Goal: Information Seeking & Learning: Check status

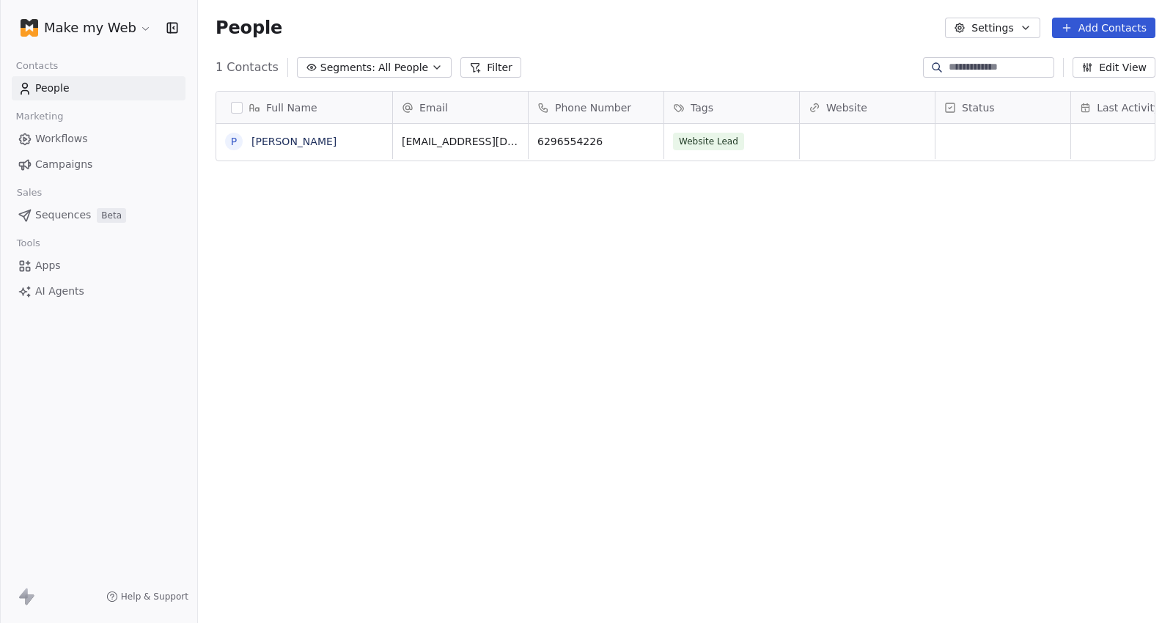
scroll to position [536, 963]
click at [41, 94] on span "People" at bounding box center [52, 88] width 34 height 15
click at [56, 135] on span "Workflows" at bounding box center [61, 138] width 53 height 15
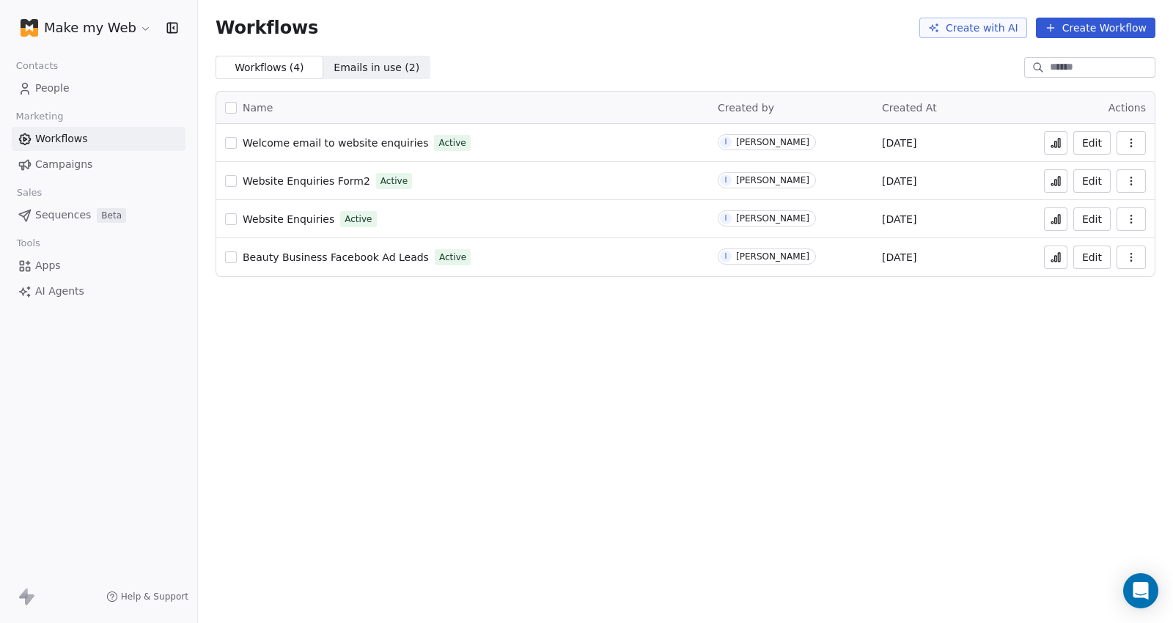
click at [288, 219] on span "Website Enquiries" at bounding box center [289, 219] width 92 height 12
click at [1056, 224] on icon at bounding box center [1056, 219] width 12 height 12
click at [88, 12] on div "Make my Web" at bounding box center [98, 28] width 197 height 56
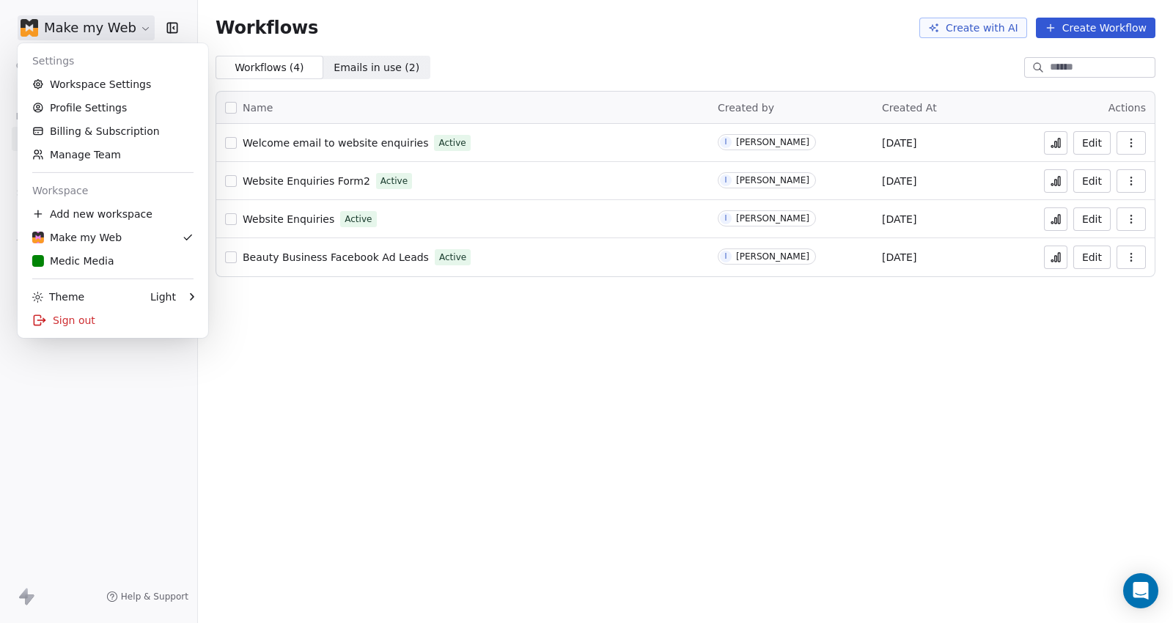
click at [95, 31] on html "Make my Web Contacts People Marketing Workflows Campaigns Sales Sequences Beta …" at bounding box center [586, 311] width 1173 height 623
click at [98, 260] on div "Medic Media" at bounding box center [73, 261] width 82 height 15
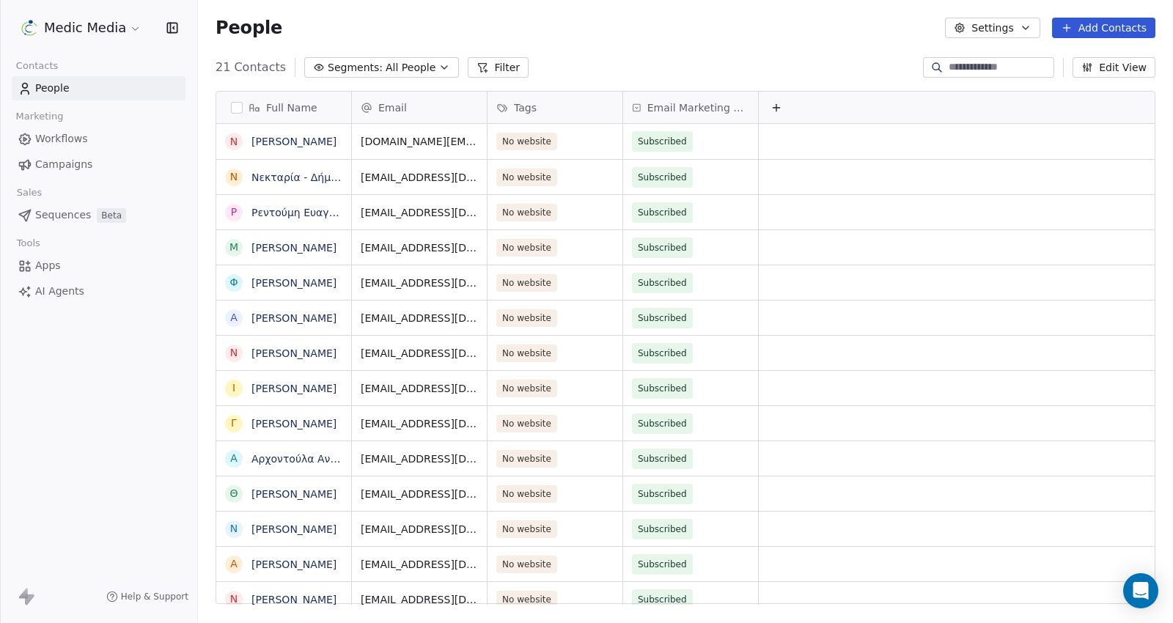
click at [56, 213] on span "Sequences" at bounding box center [63, 214] width 56 height 15
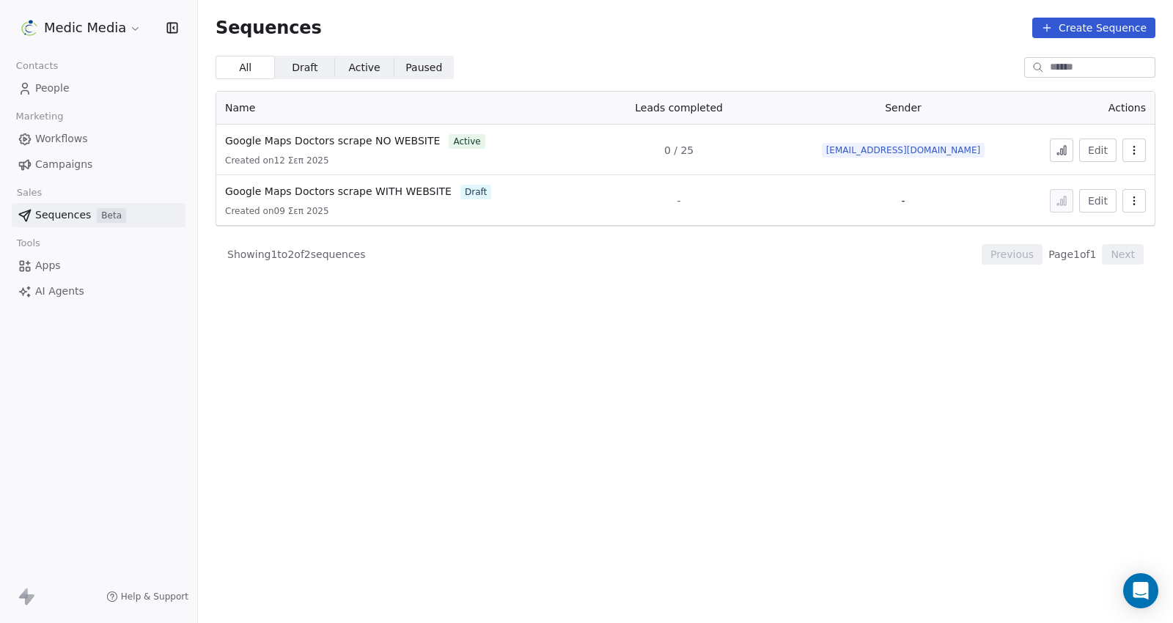
click at [1057, 150] on icon at bounding box center [1062, 150] width 12 height 12
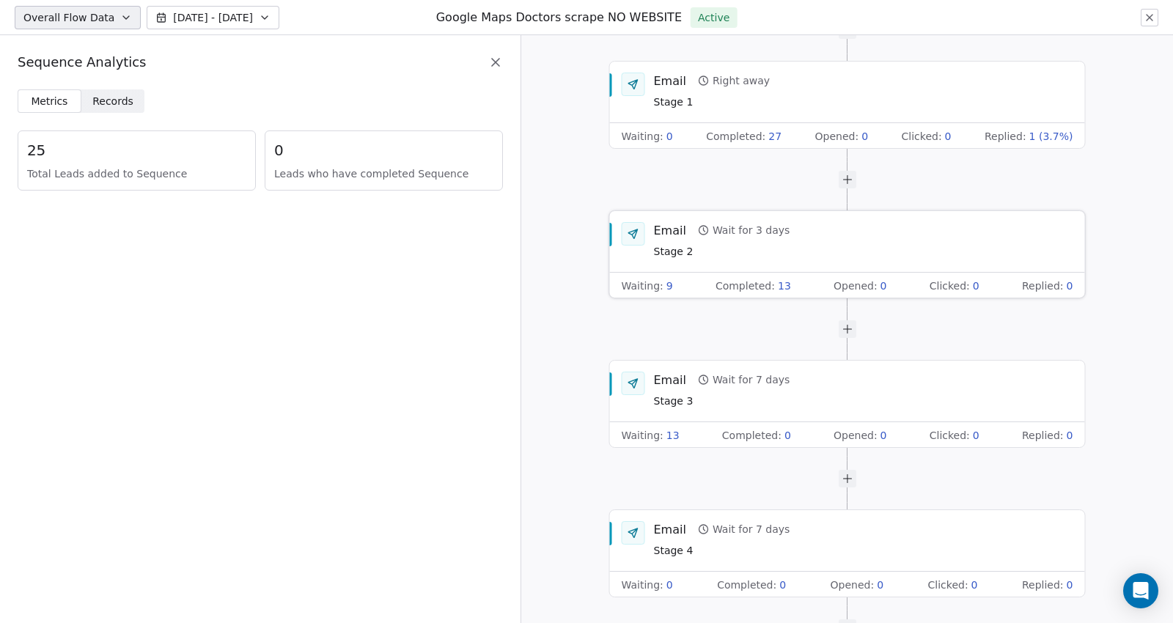
click at [841, 256] on div "Email Wait for 3 days Stage 2" at bounding box center [863, 241] width 419 height 38
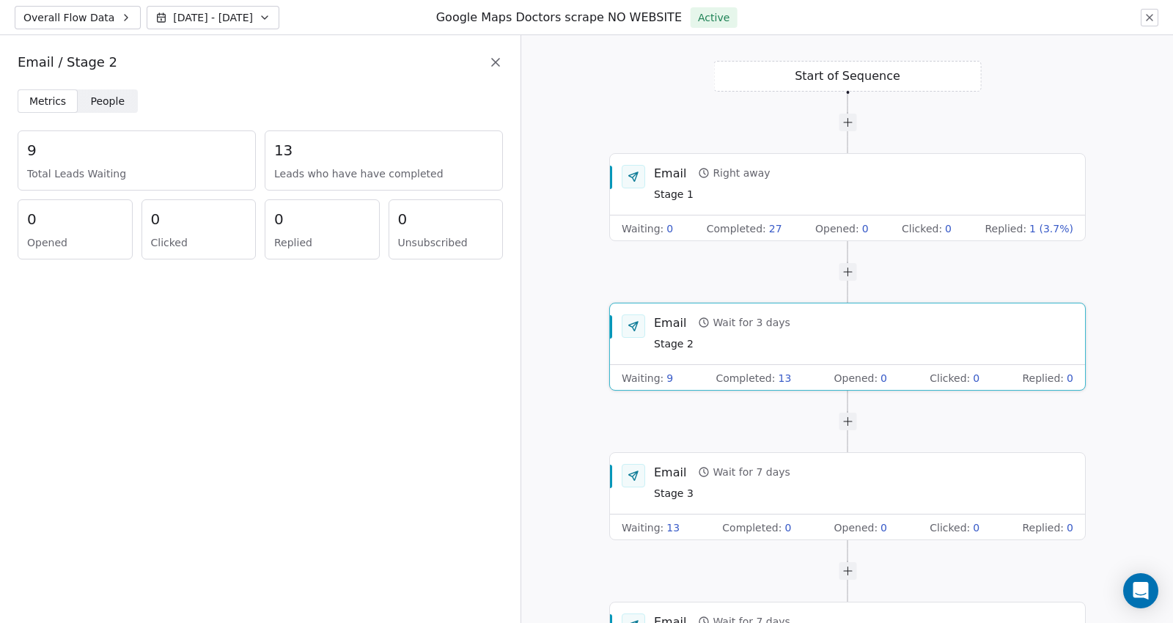
click at [106, 99] on span "People" at bounding box center [108, 101] width 34 height 15
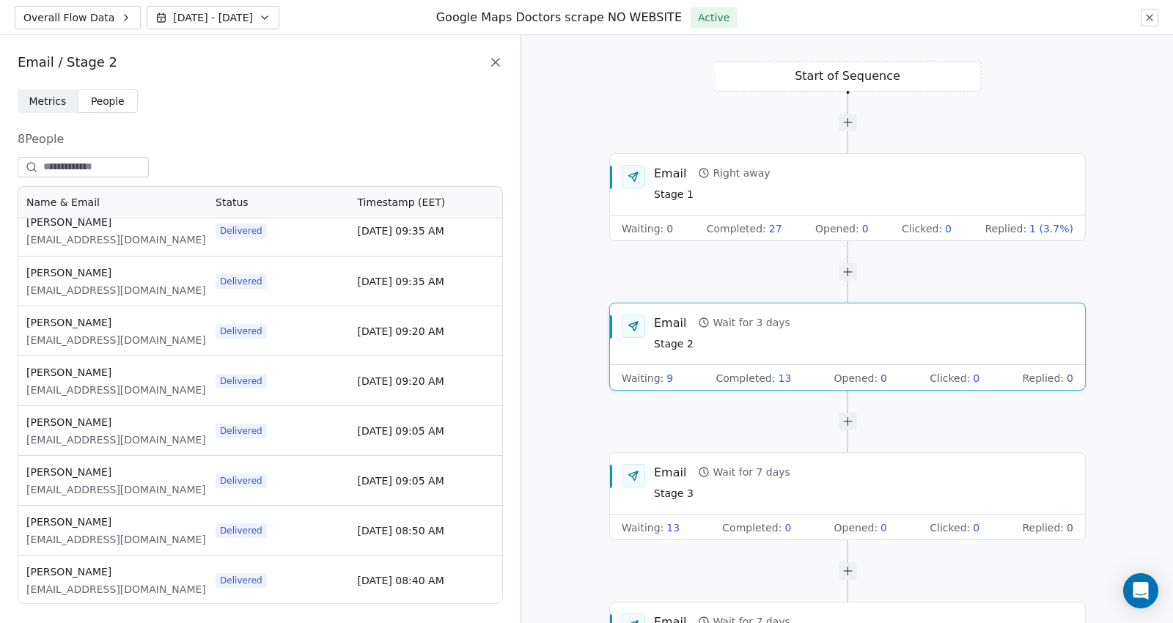
scroll to position [11, 0]
click at [52, 103] on span "Metrics" at bounding box center [47, 101] width 37 height 15
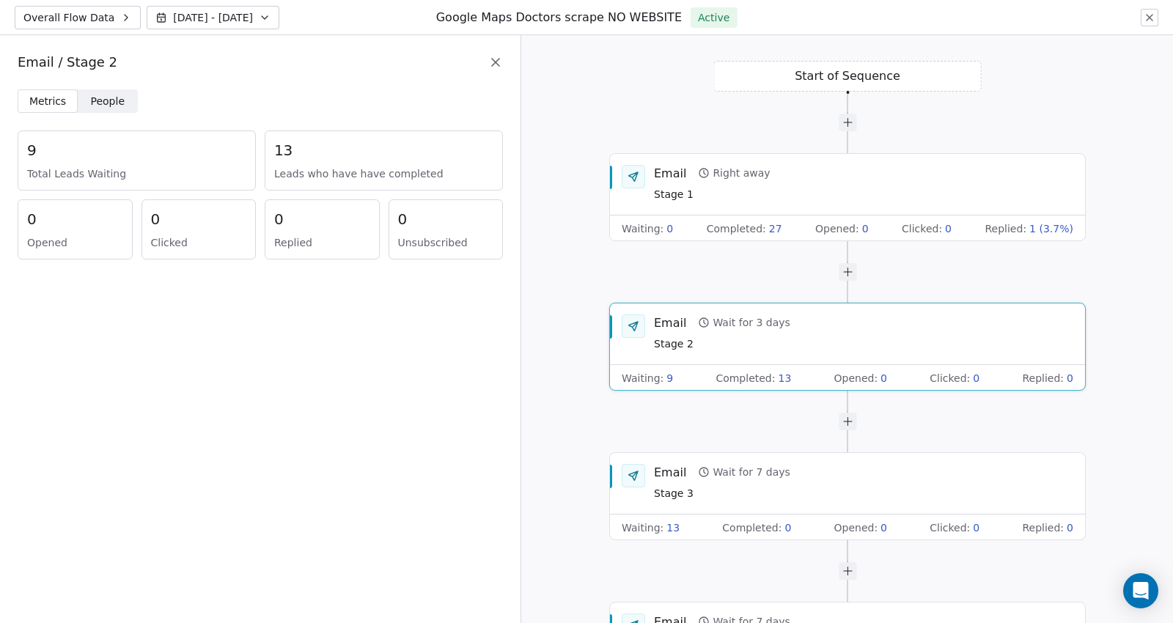
click at [96, 166] on span "Total Leads Waiting" at bounding box center [136, 173] width 219 height 15
click at [833, 160] on div "Email Right away Stage 1" at bounding box center [847, 184] width 475 height 62
click at [799, 183] on div "Email Right away Stage 1" at bounding box center [863, 184] width 419 height 38
click at [112, 107] on span "People" at bounding box center [108, 101] width 34 height 15
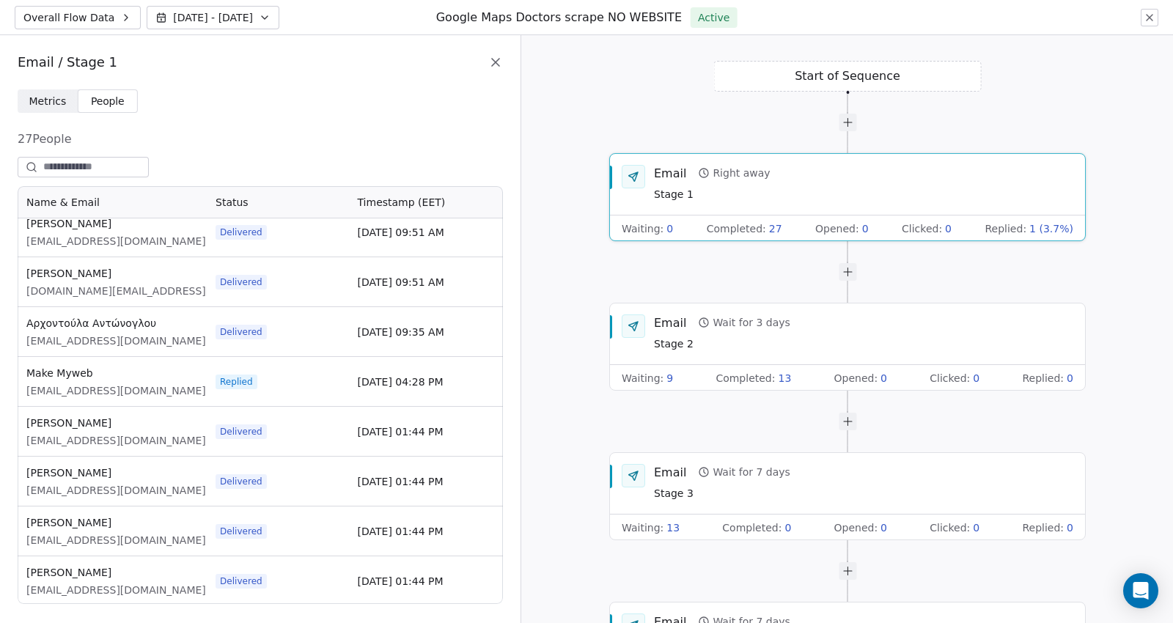
scroll to position [0, 0]
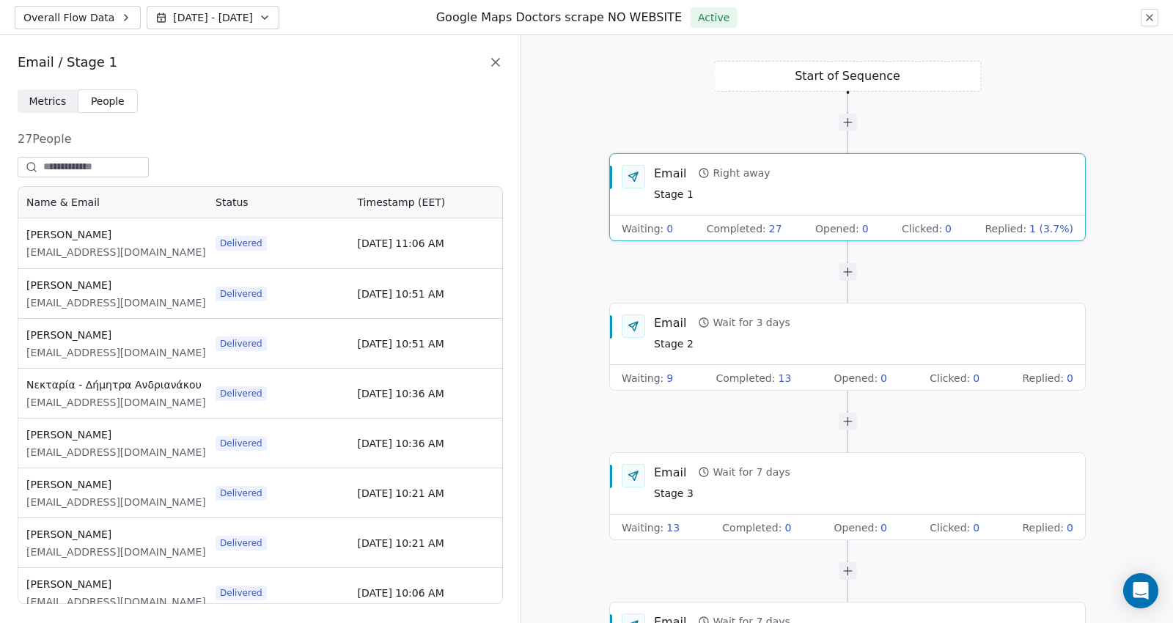
click at [1155, 26] on div "Overall Flow Data [DATE] - [DATE] Google Maps Doctors scrape NO WEBSITE Active" at bounding box center [586, 17] width 1173 height 35
click at [1150, 15] on icon at bounding box center [1150, 18] width 12 height 12
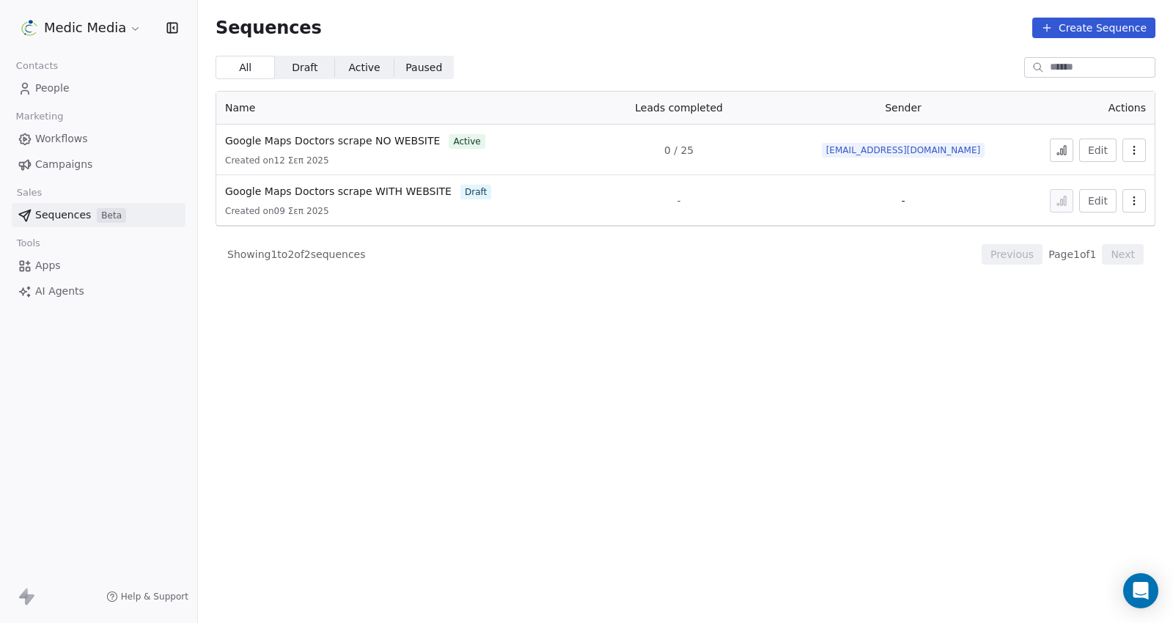
click at [65, 94] on span "People" at bounding box center [52, 88] width 34 height 15
